Goal: Information Seeking & Learning: Check status

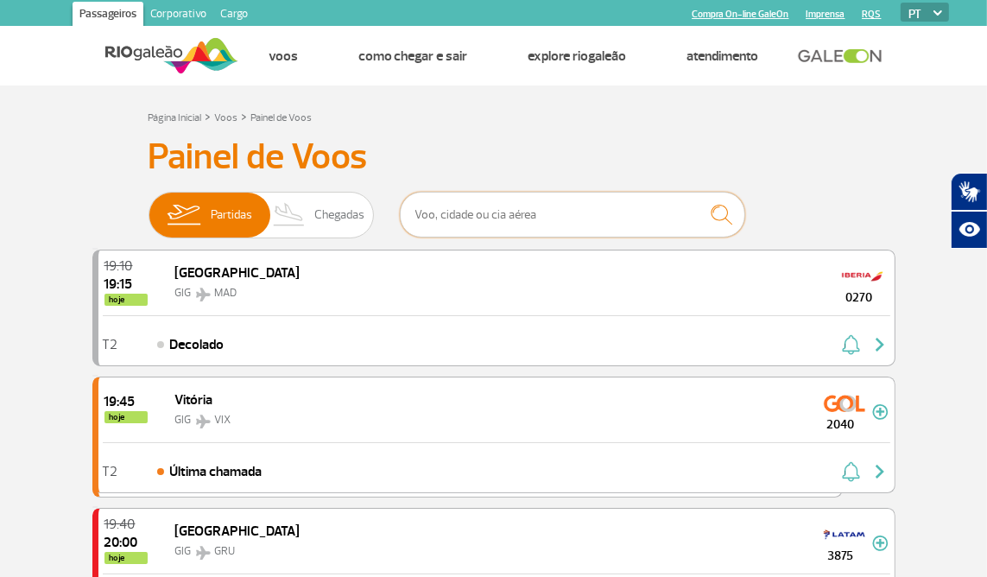
click at [596, 218] on input "text" at bounding box center [572, 215] width 345 height 46
click at [207, 225] on img at bounding box center [183, 214] width 54 height 45
click at [148, 206] on input "Partidas Chegadas" at bounding box center [148, 206] width 0 height 0
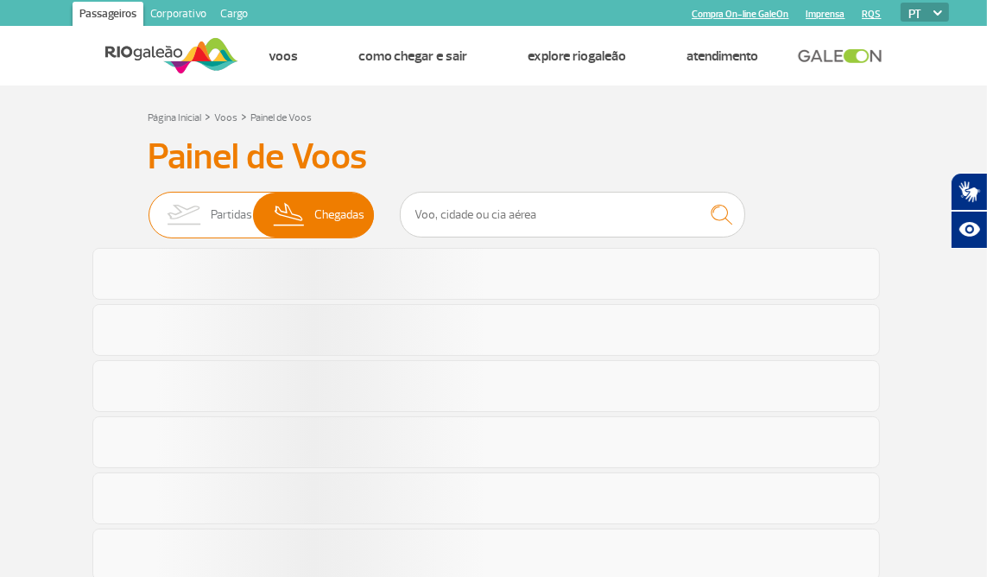
click at [259, 218] on span "Partidas Chegadas" at bounding box center [260, 215] width 225 height 47
click at [148, 206] on input "Partidas Chegadas" at bounding box center [148, 206] width 0 height 0
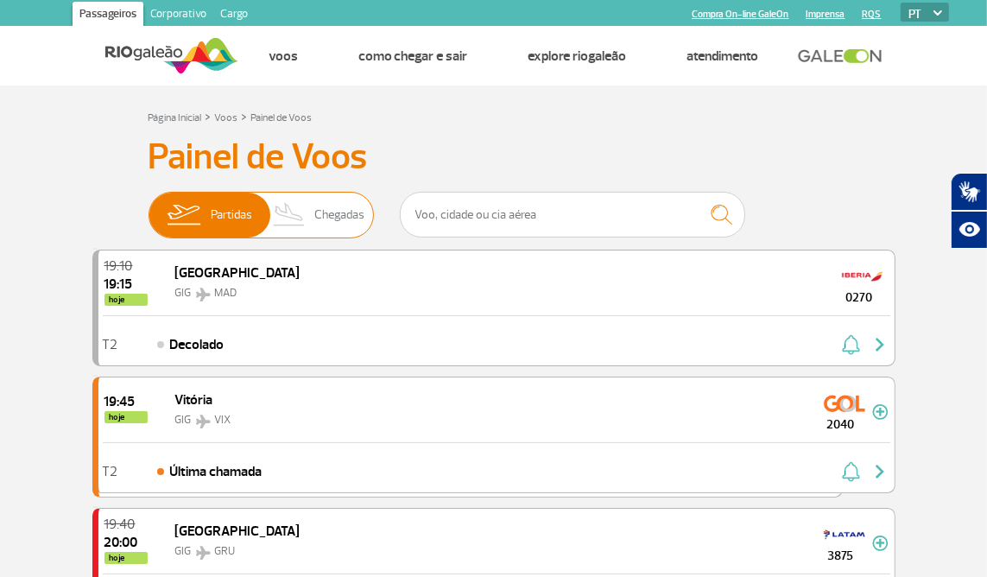
click at [237, 217] on span "Partidas" at bounding box center [231, 214] width 41 height 45
click at [148, 206] on input "Partidas Chegadas" at bounding box center [148, 206] width 0 height 0
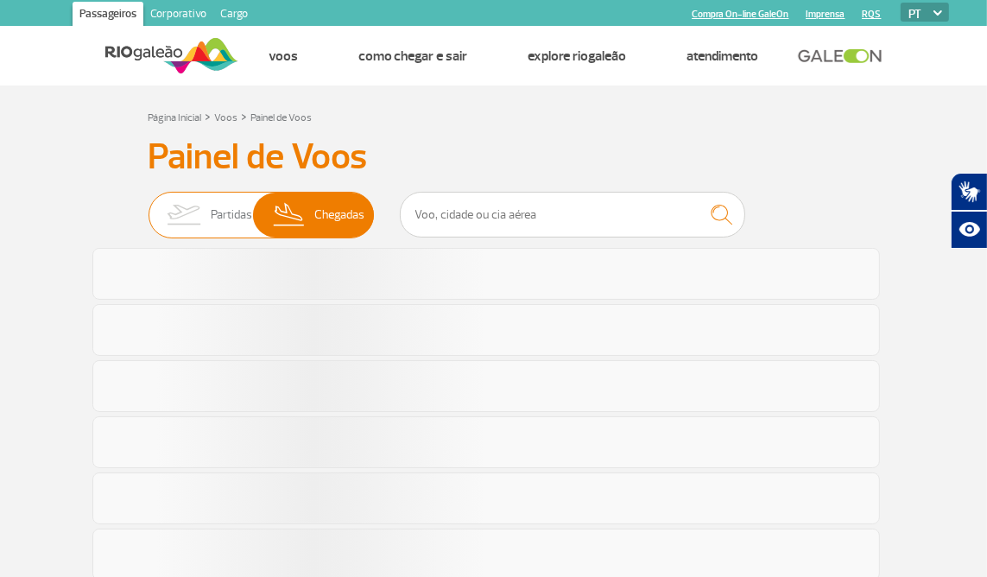
click at [213, 217] on span "Partidas" at bounding box center [231, 214] width 41 height 45
click at [148, 206] on input "Partidas Chegadas" at bounding box center [148, 206] width 0 height 0
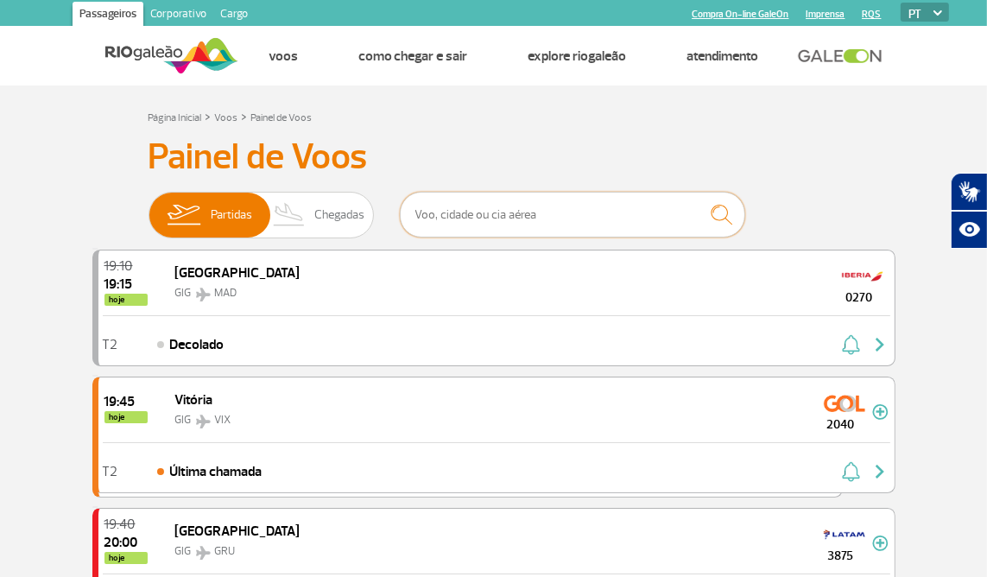
click at [445, 215] on input "text" at bounding box center [572, 215] width 345 height 46
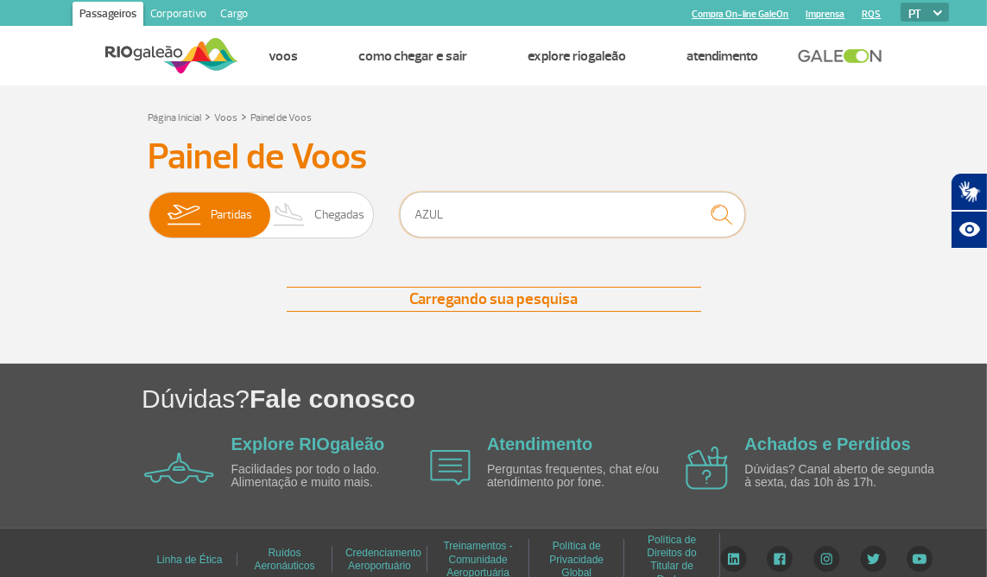
type input "AZUL"
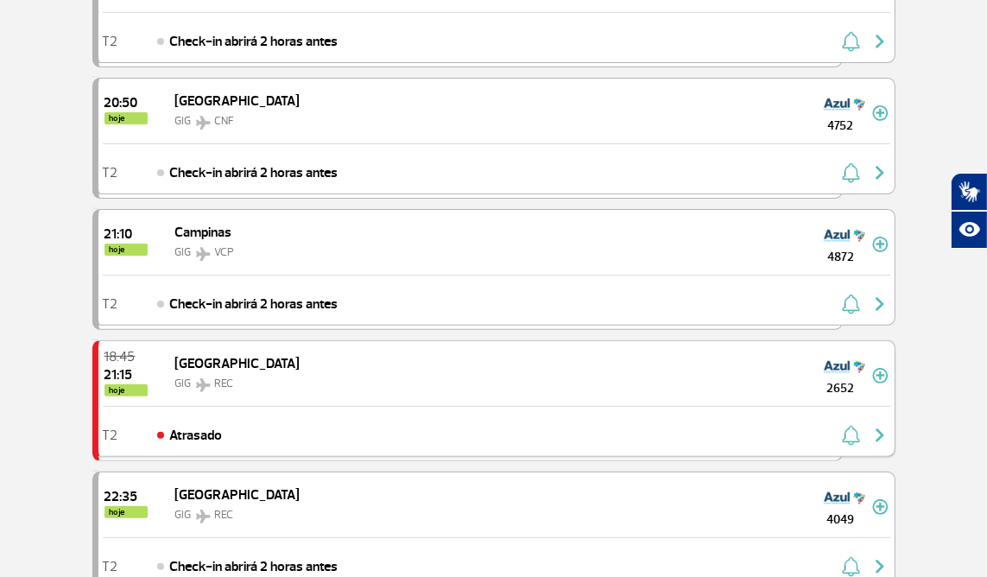
scroll to position [306, 0]
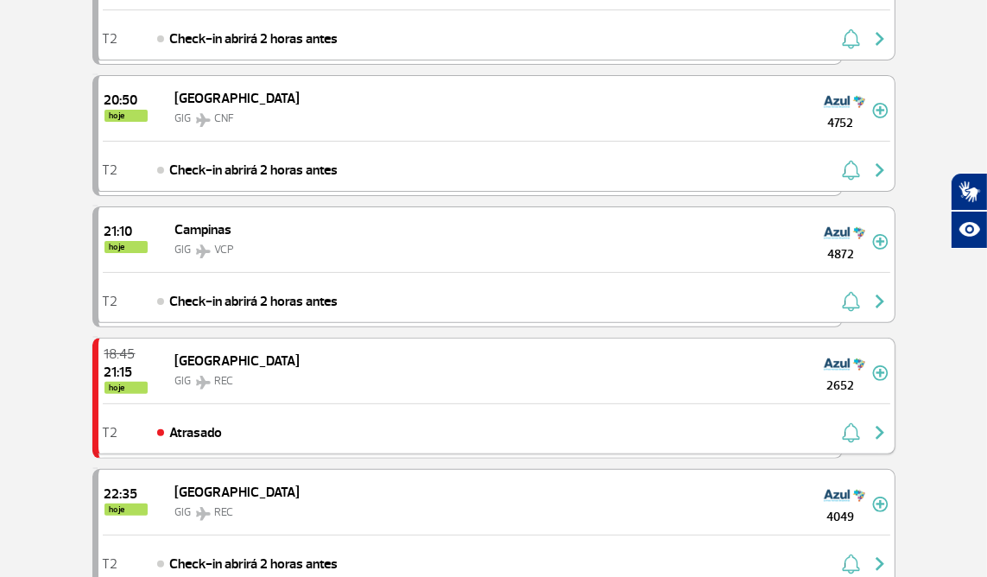
click at [845, 365] on img at bounding box center [843, 364] width 41 height 28
